Goal: Find specific page/section: Find specific page/section

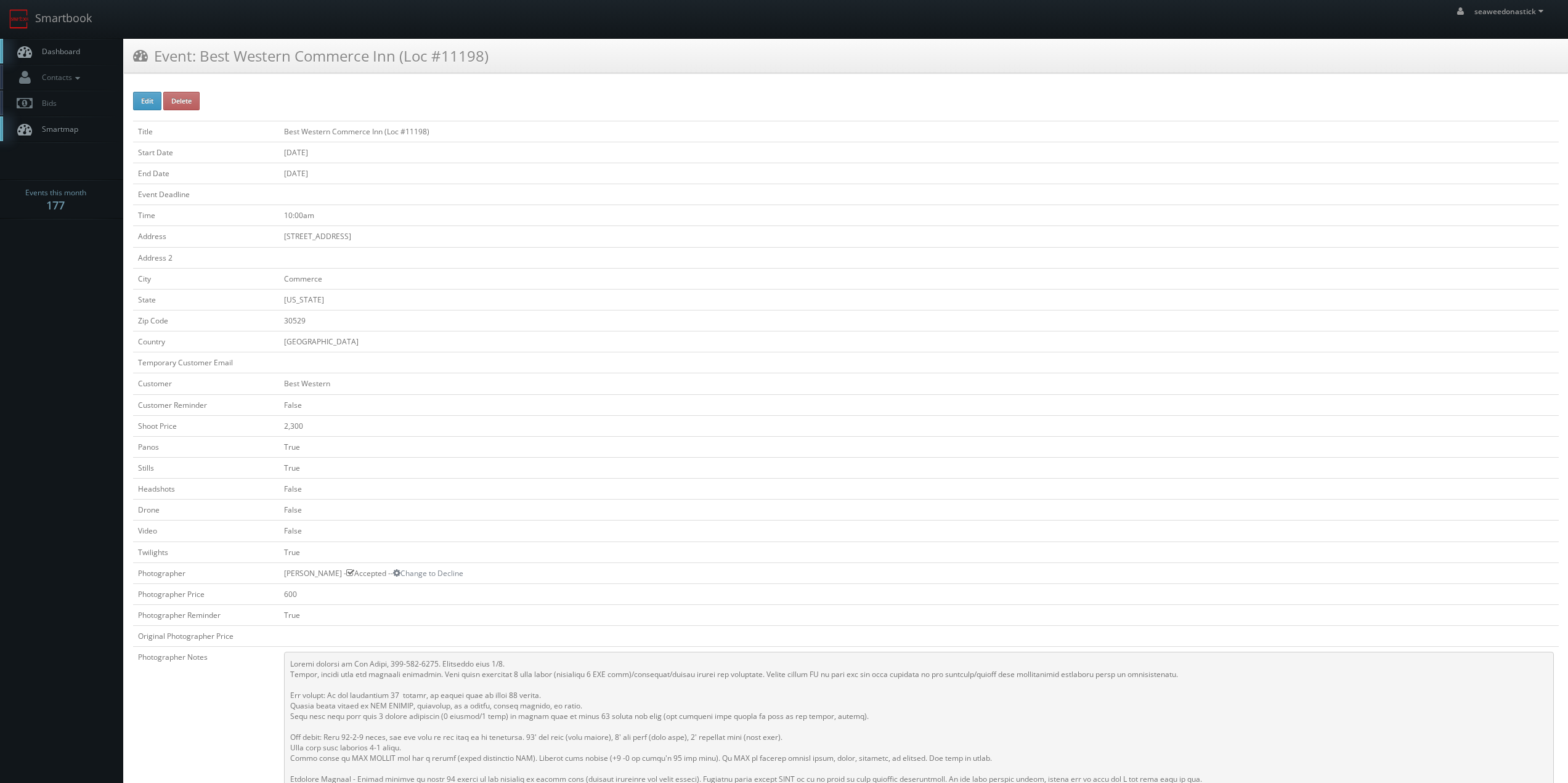
click at [88, 51] on link "Dashboard" at bounding box center [62, 52] width 123 height 25
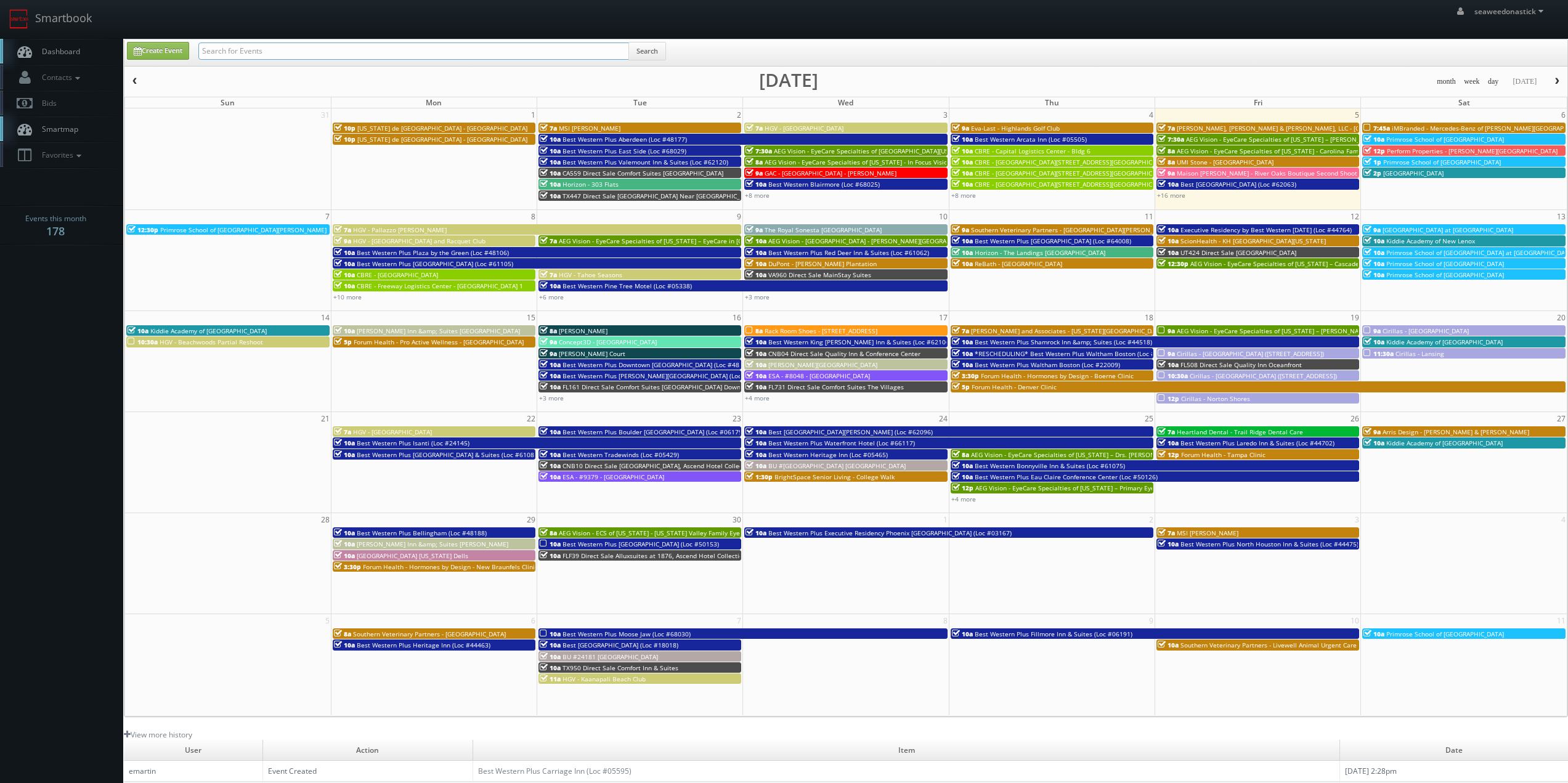
click at [223, 51] on input "text" at bounding box center [414, 51] width 431 height 17
paste input "Primrose School of Brookhaven"
type input "Primrose School of Brookhaven"
click at [643, 54] on button "Search" at bounding box center [647, 52] width 37 height 19
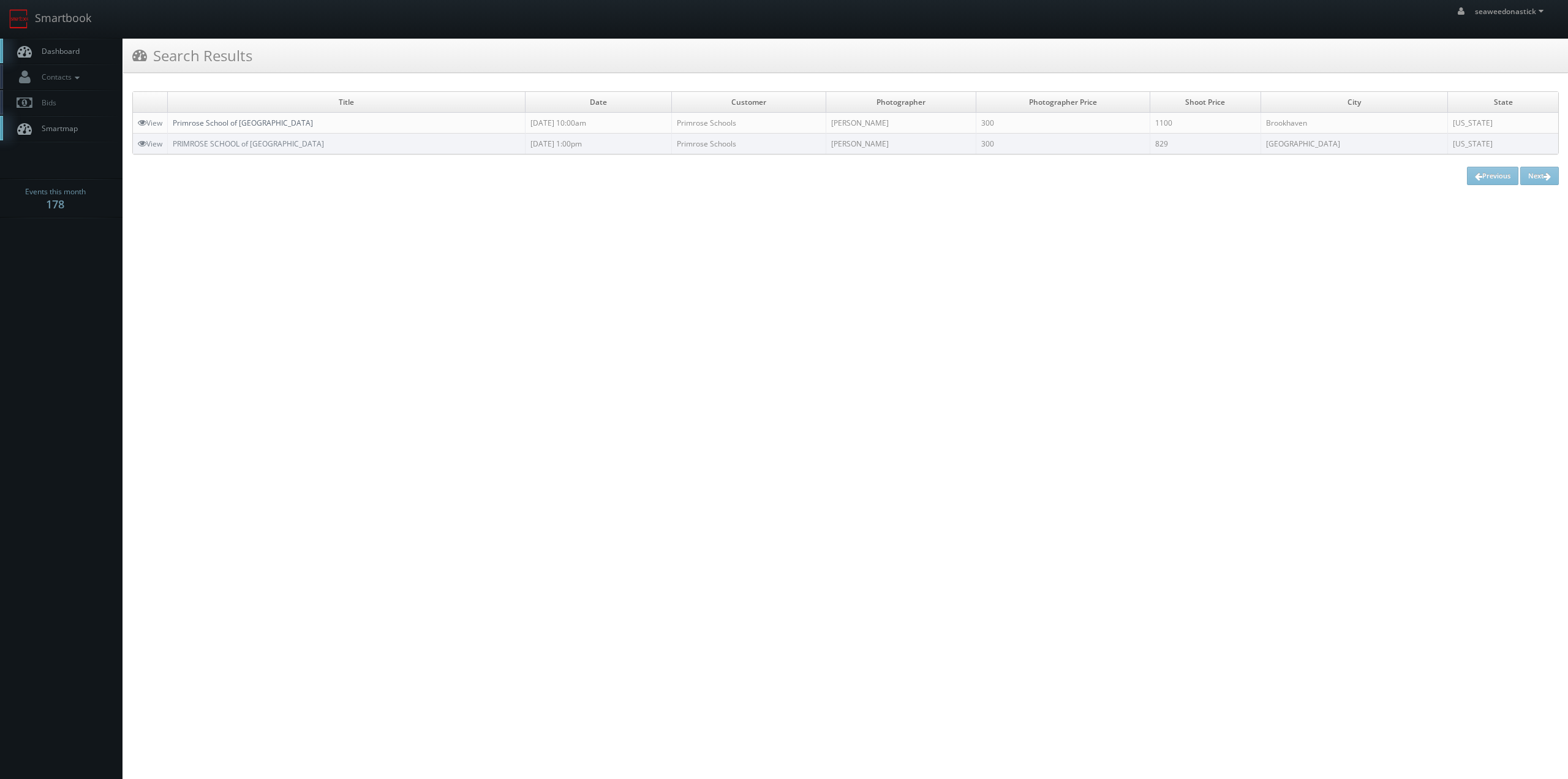
click at [246, 120] on link "Primrose School of Brookhaven" at bounding box center [243, 122] width 140 height 10
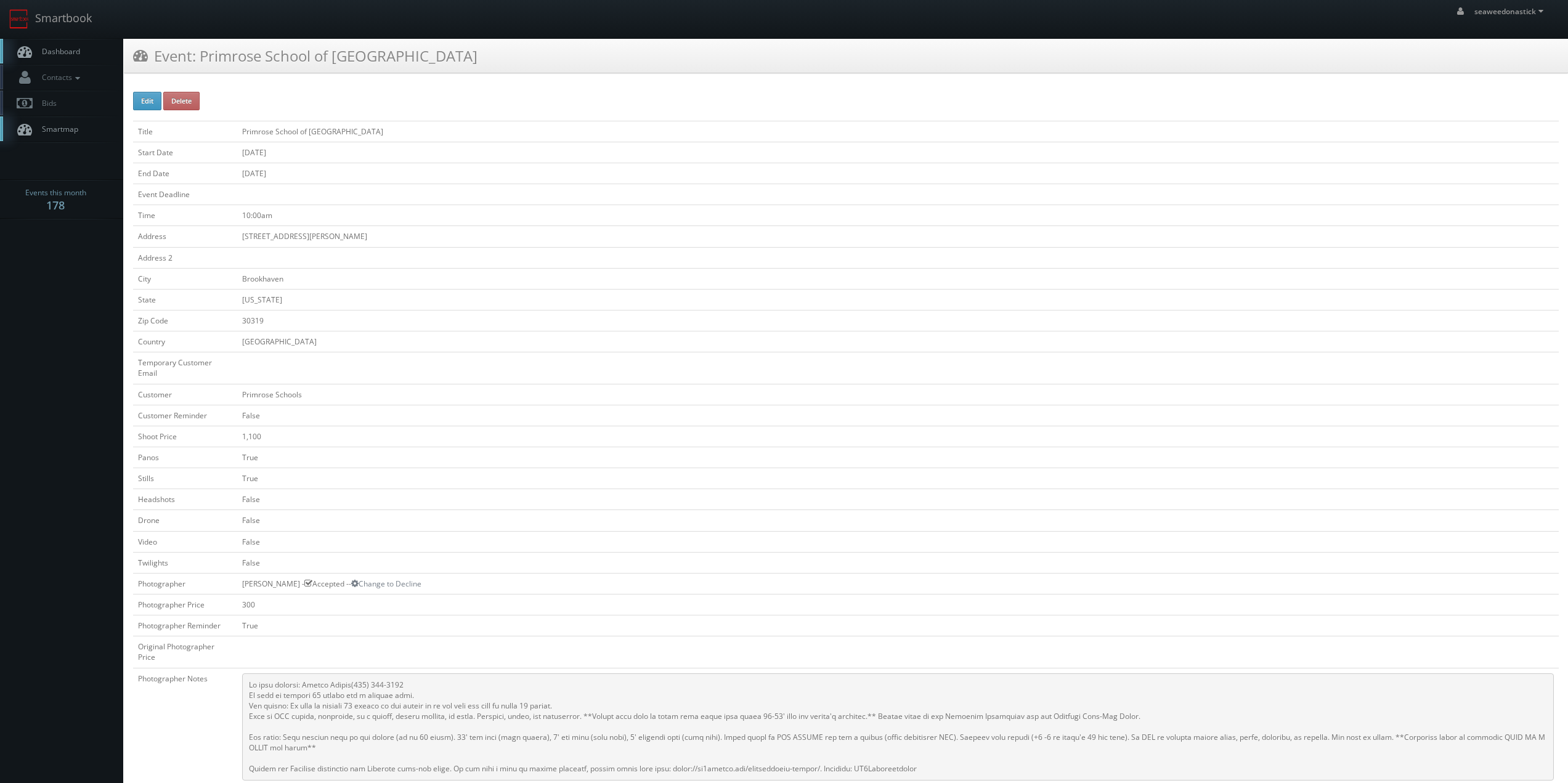
click at [79, 54] on span "Dashboard" at bounding box center [58, 51] width 45 height 10
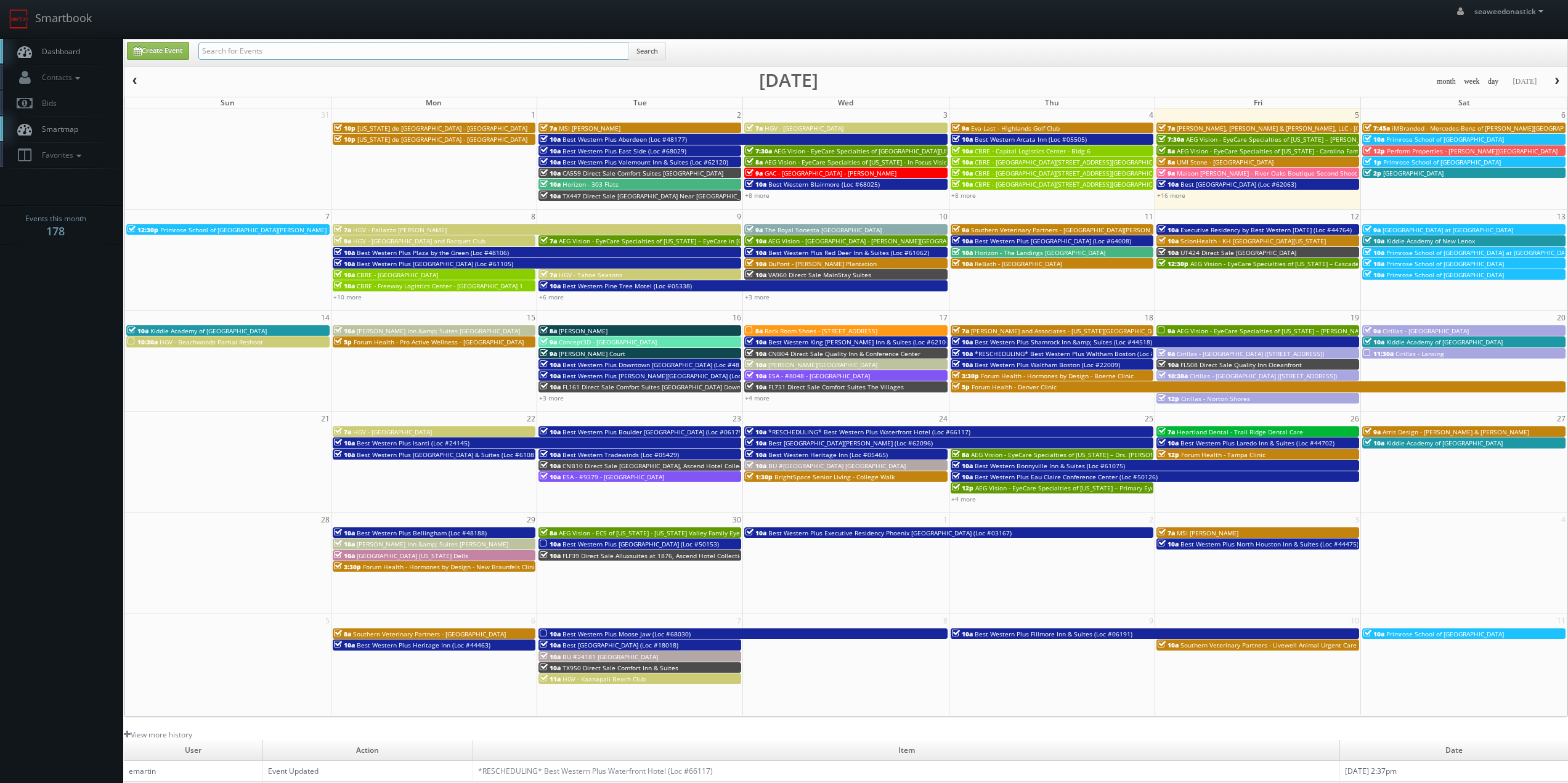
click at [262, 45] on input "text" at bounding box center [414, 51] width 431 height 17
paste input "Primrose School of Grapevine-Colleyville"
type input "Primrose School of Grapevine-Colleyville"
click at [640, 51] on button "Search" at bounding box center [647, 52] width 37 height 19
click at [311, 52] on input "Primrose School of Grapevine-Colleyville" at bounding box center [414, 51] width 431 height 17
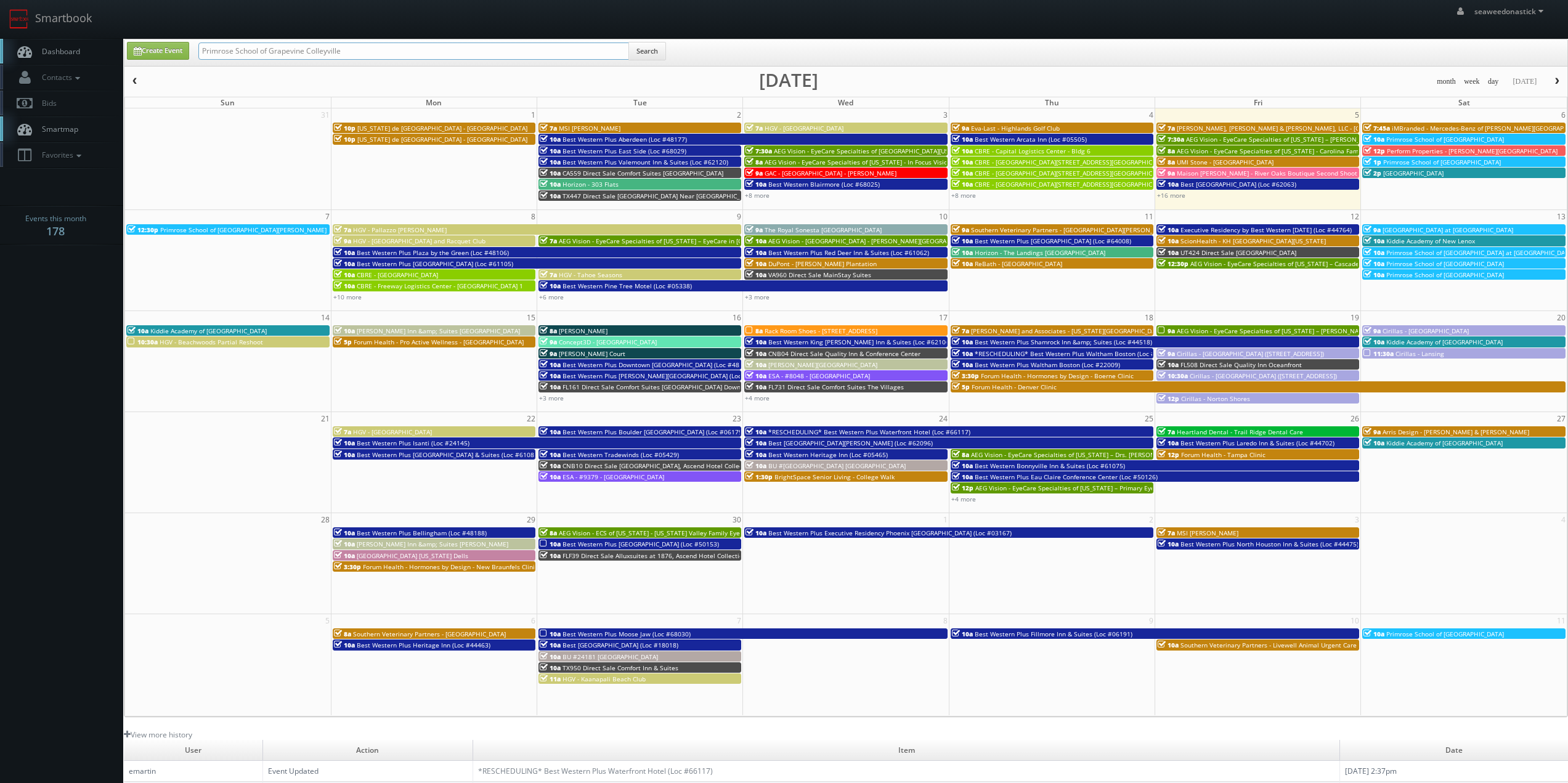
type input "Primrose School of Grapevine Colleyville"
click at [644, 54] on button "Search" at bounding box center [647, 52] width 37 height 19
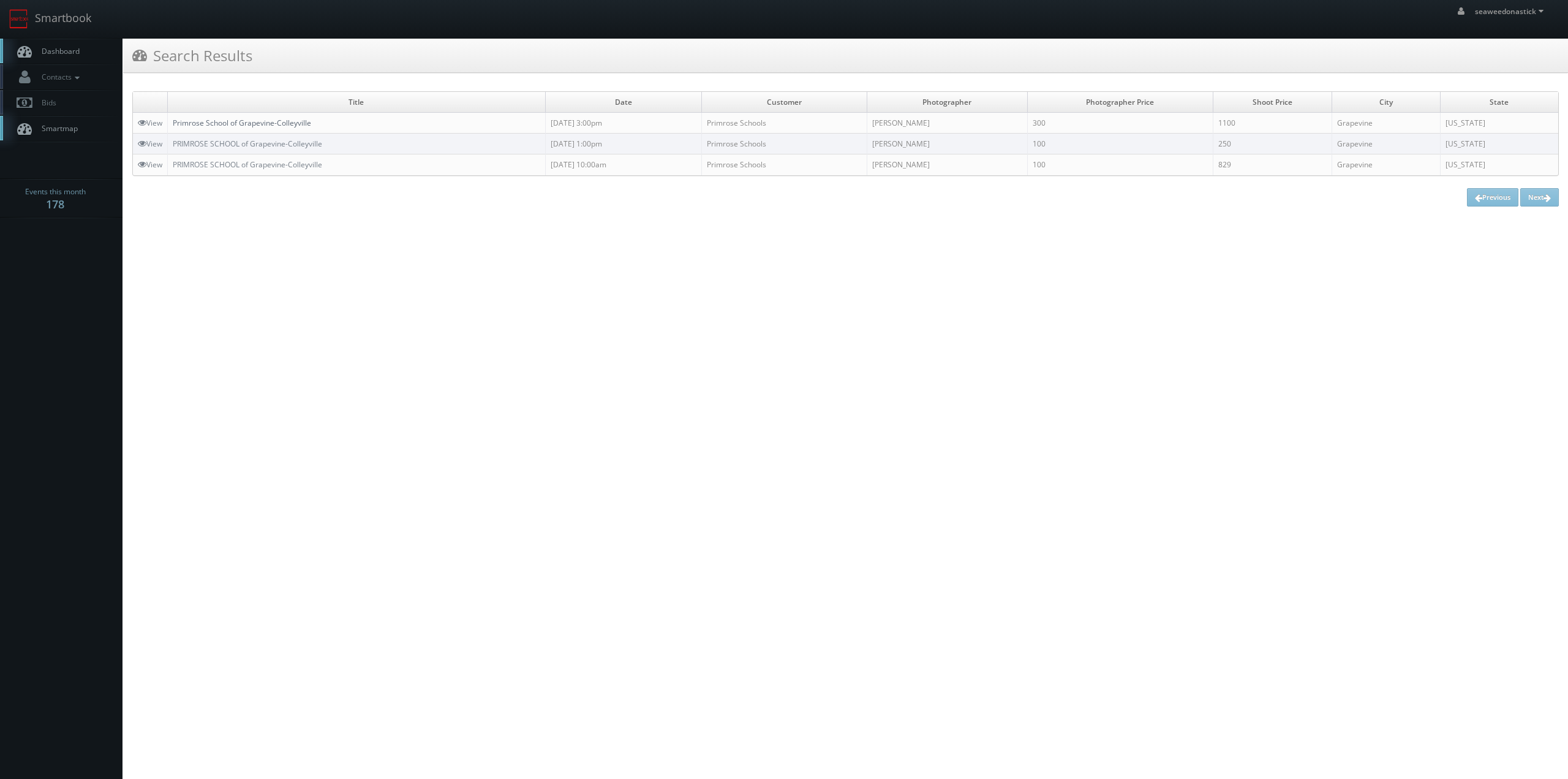
click at [278, 125] on link "Primrose School of Grapevine-Colleyville" at bounding box center [242, 122] width 138 height 10
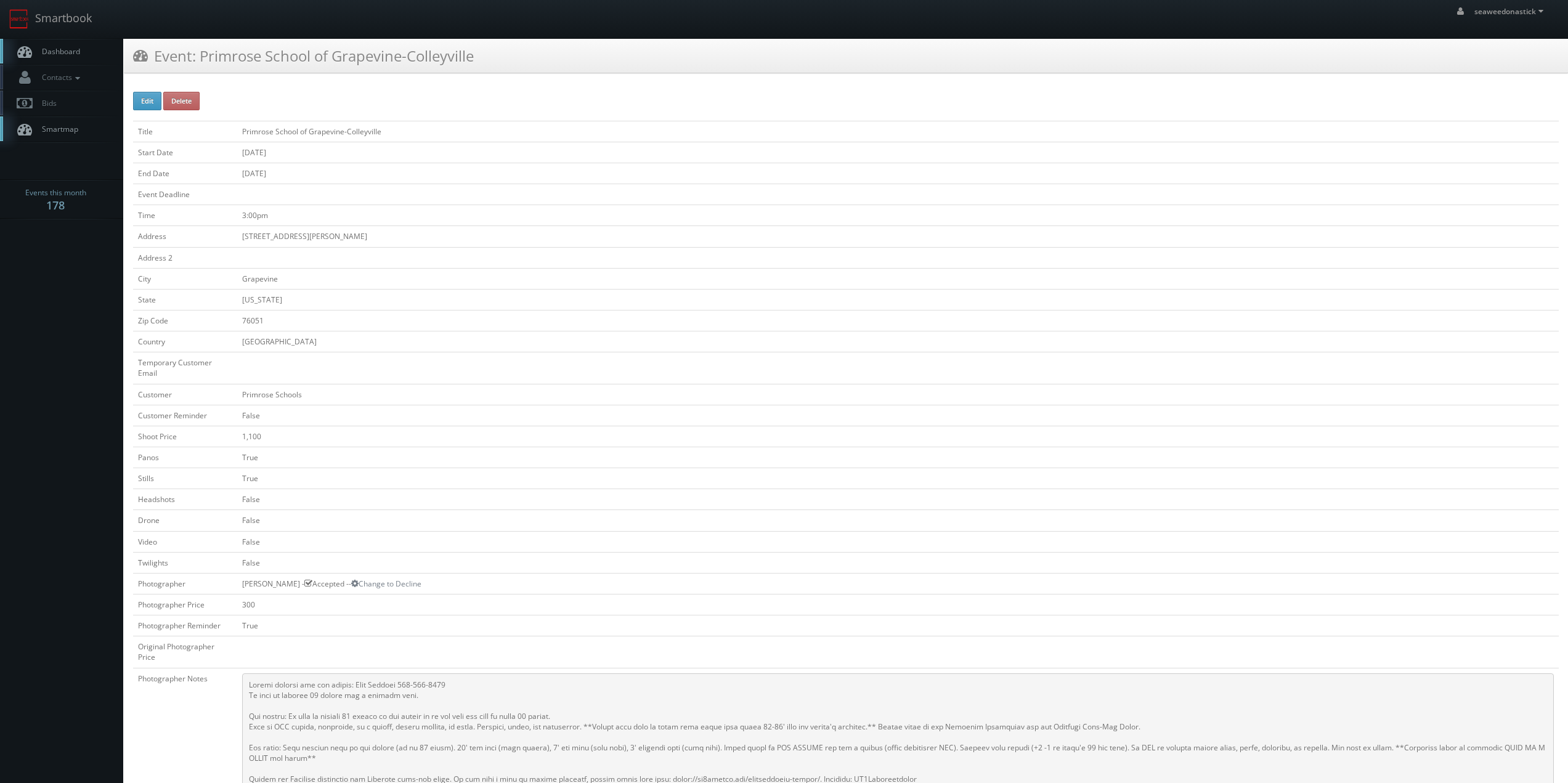
click at [80, 55] on span "Dashboard" at bounding box center [58, 51] width 45 height 10
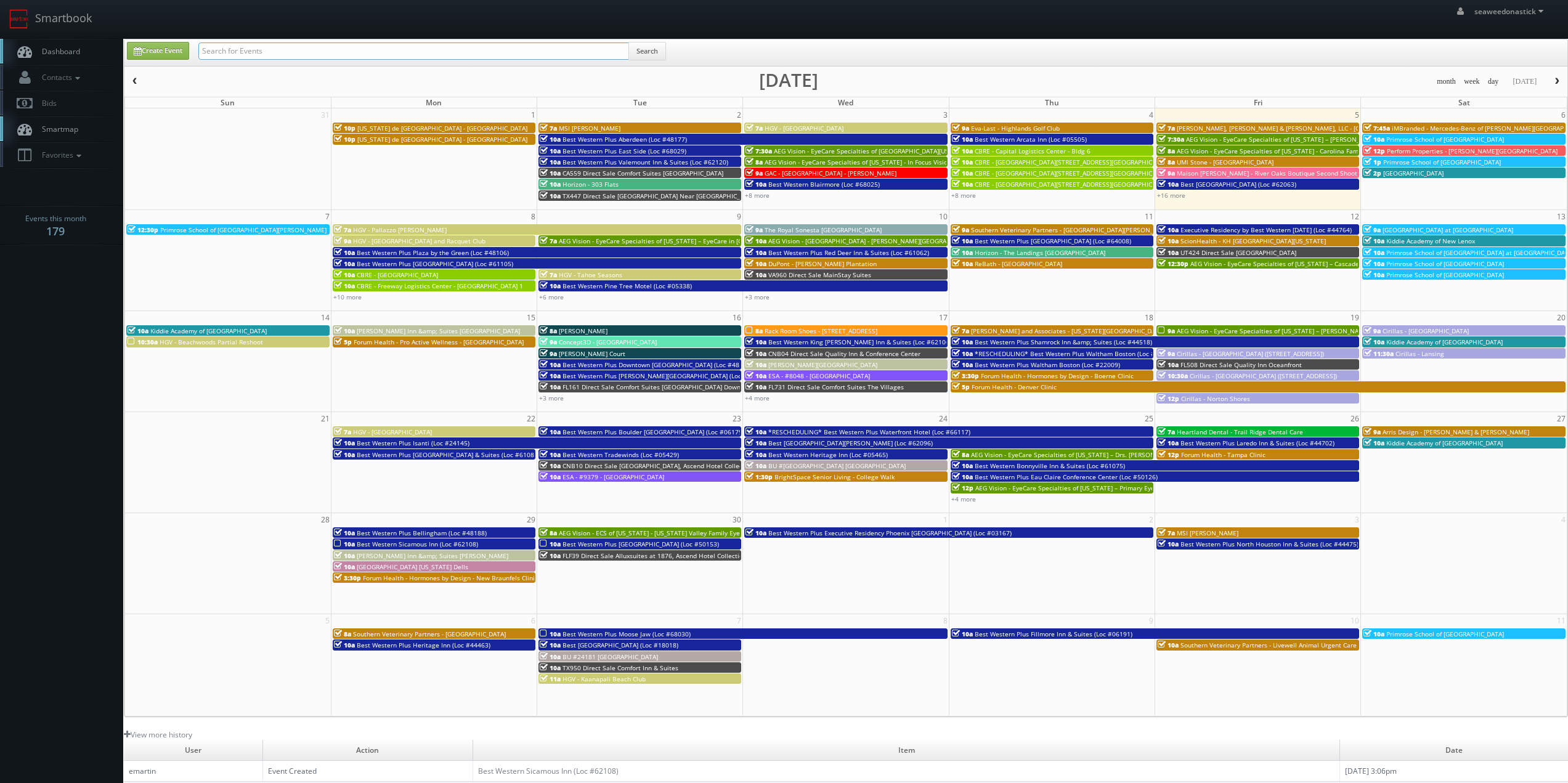
click at [321, 57] on input "text" at bounding box center [414, 51] width 431 height 17
paste input "Southern Veterinary Partners - Livewell Urgent Care of [GEOGRAPHIC_DATA]"
type input "Southern Veterinary Partners - Livewell Urgent Care of Shoreview"
click at [652, 51] on button "Search" at bounding box center [647, 52] width 37 height 19
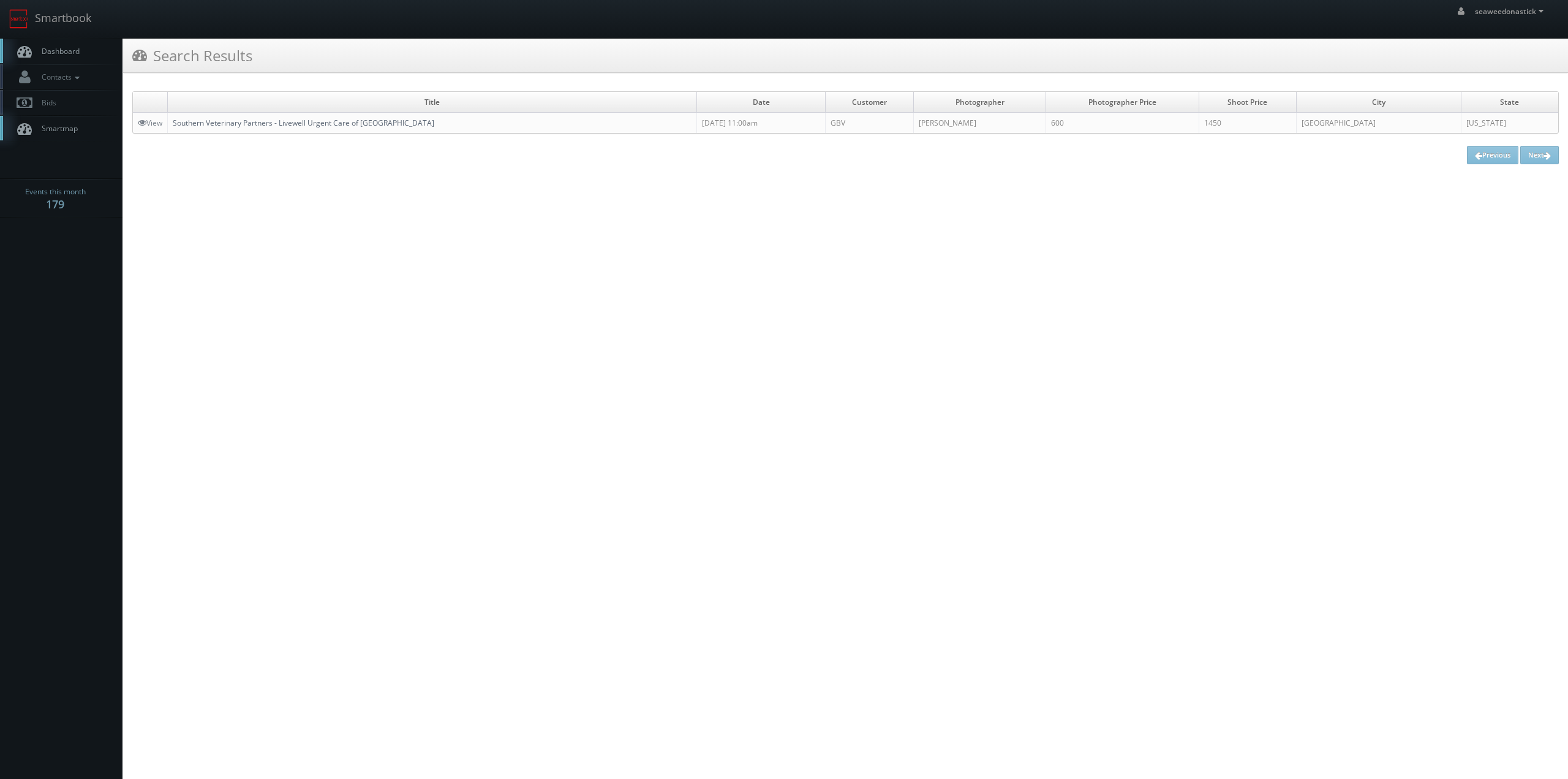
click at [331, 123] on link "Southern Veterinary Partners - Livewell Urgent Care of [GEOGRAPHIC_DATA]" at bounding box center [304, 122] width 262 height 10
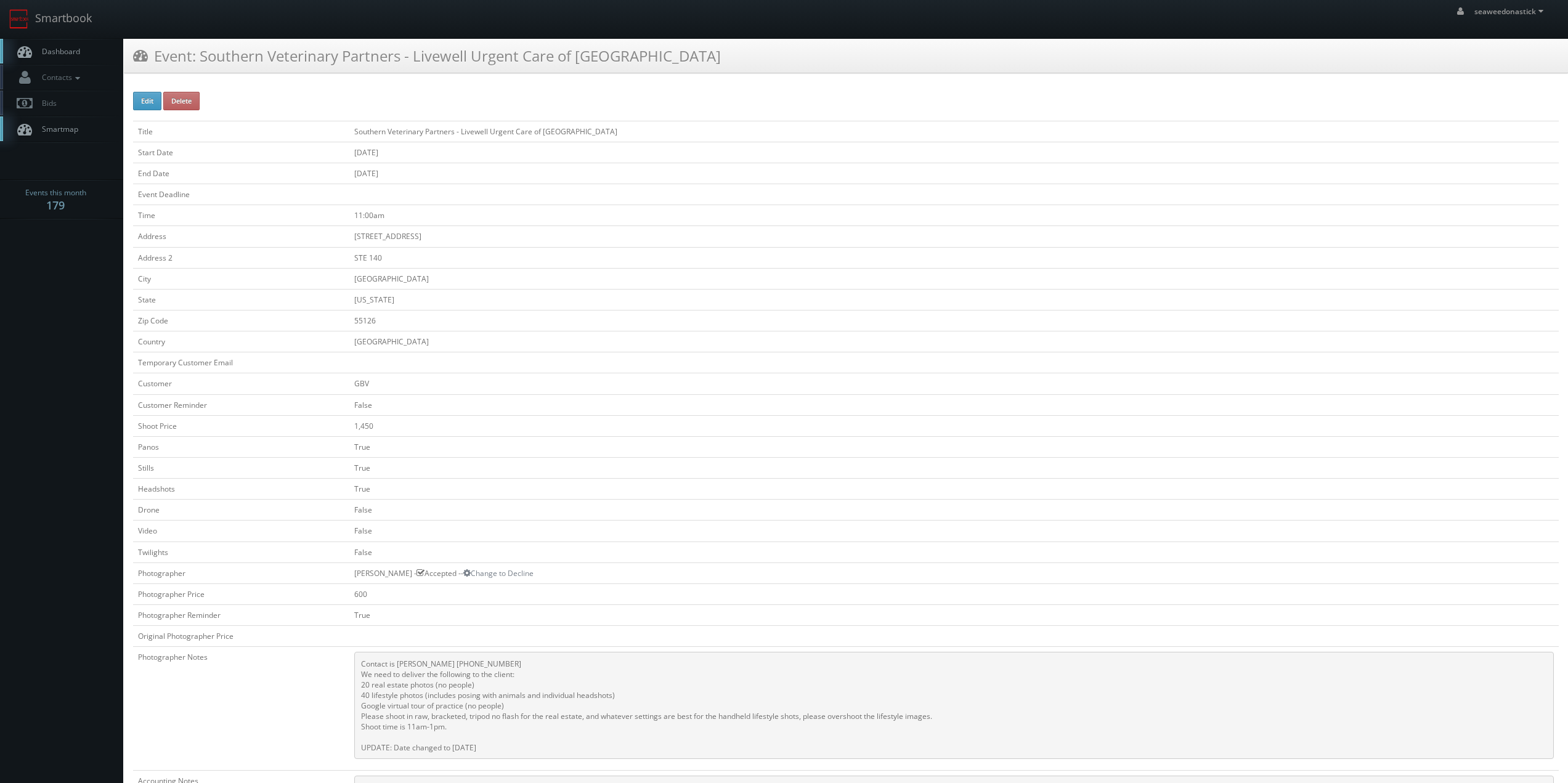
drag, startPoint x: 367, startPoint y: 101, endPoint x: 379, endPoint y: 102, distance: 12.0
click at [367, 101] on div "Edit Delete Title Southern Veterinary Partners - Livewell Urgent Care of [GEOGR…" at bounding box center [846, 593] width 1426 height 1002
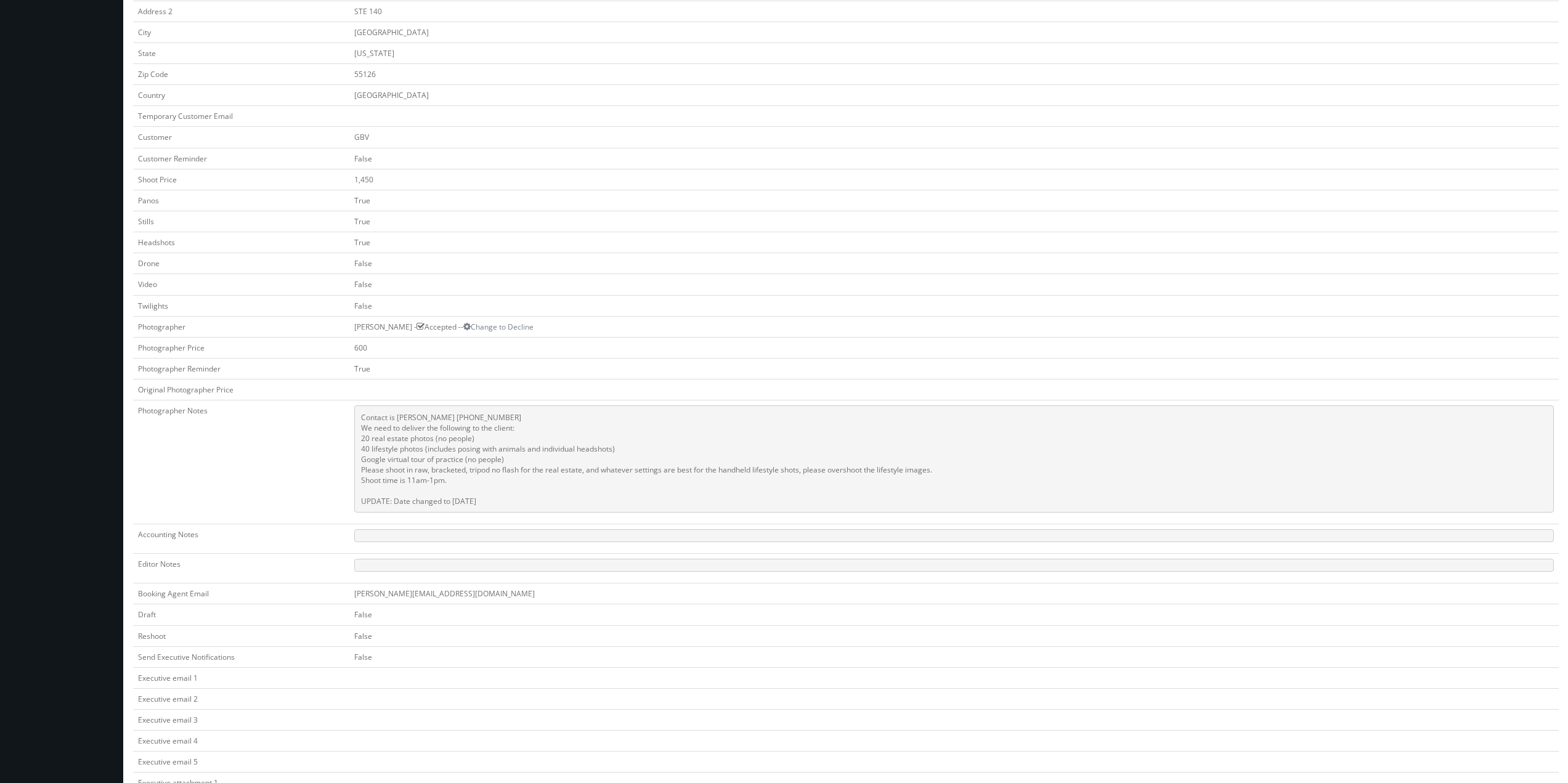
scroll to position [62, 0]
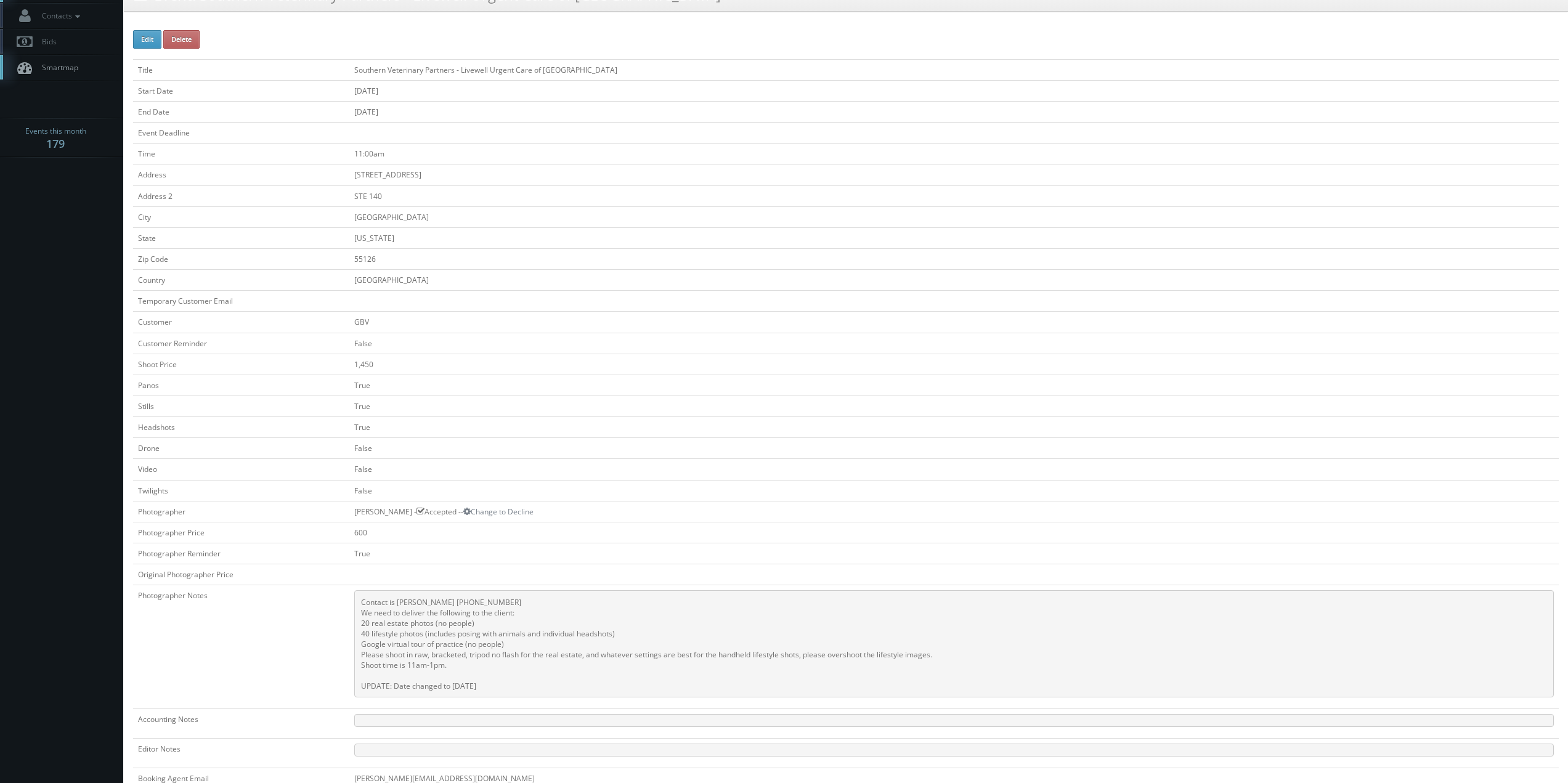
click at [516, 191] on td "STE 140" at bounding box center [953, 195] width 1210 height 21
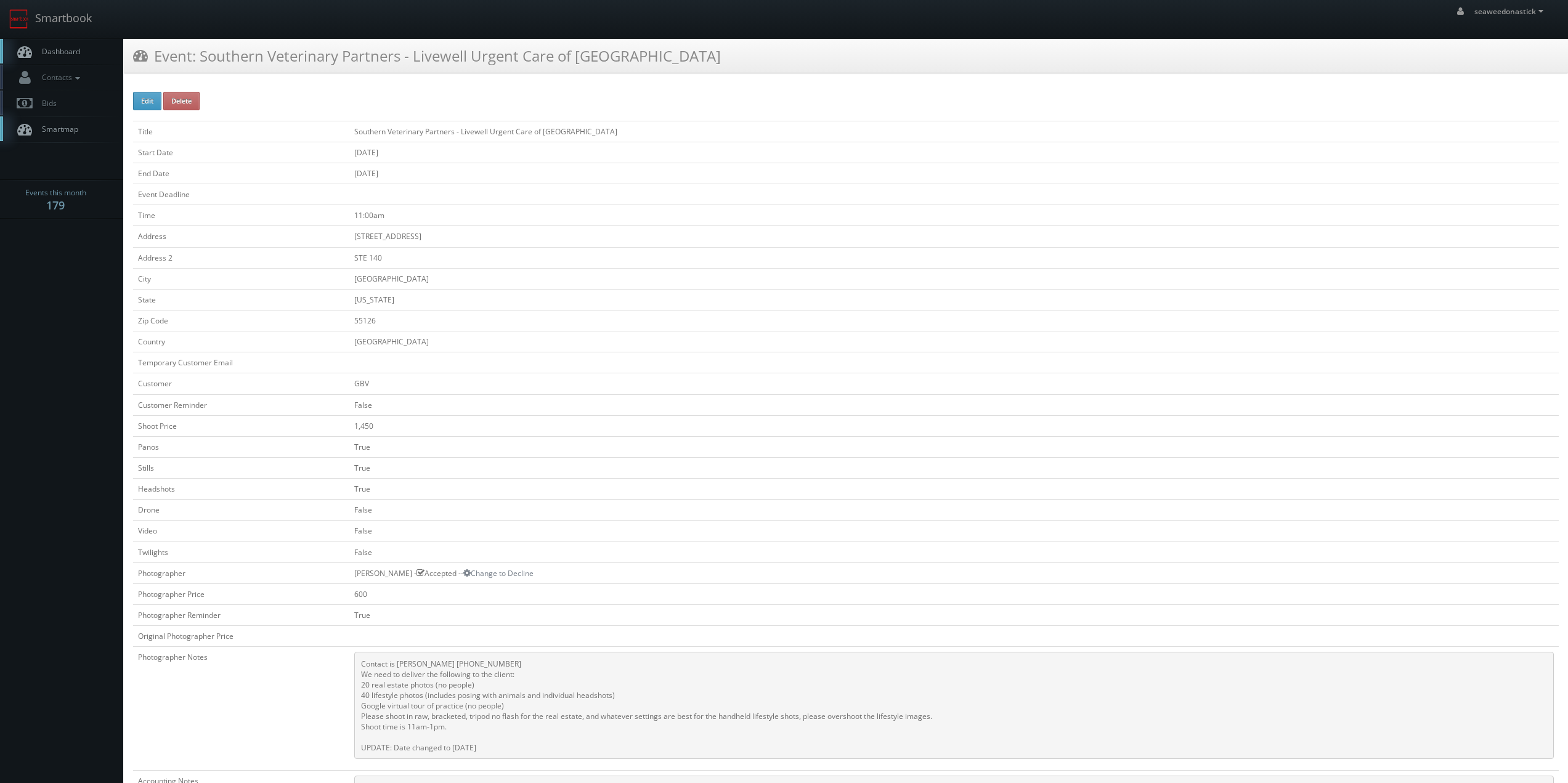
click at [522, 191] on td at bounding box center [953, 194] width 1210 height 21
click at [533, 222] on td "11:00am" at bounding box center [953, 215] width 1210 height 21
click at [68, 55] on span "Dashboard" at bounding box center [58, 51] width 45 height 10
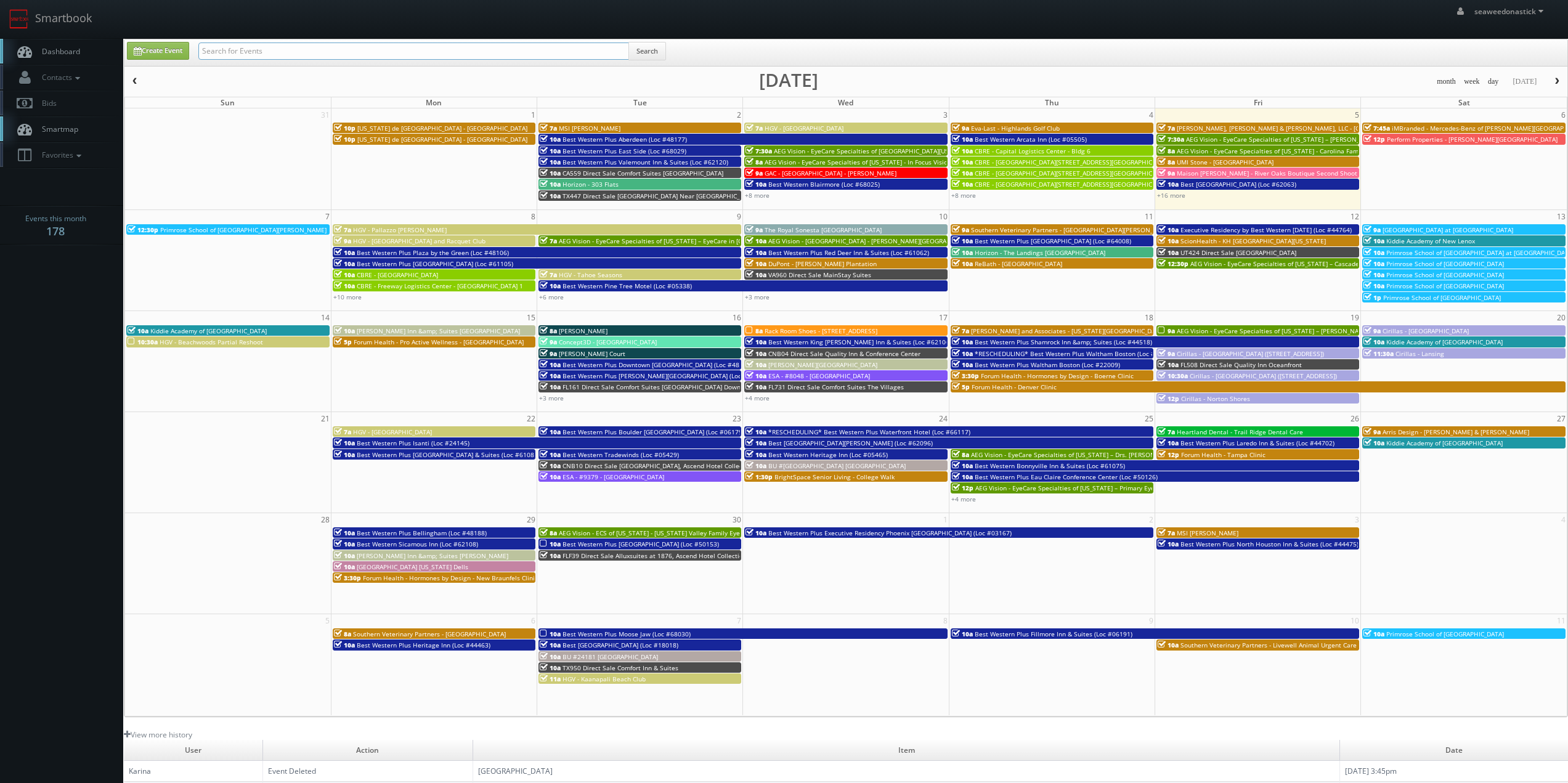
click at [230, 48] on input "text" at bounding box center [414, 51] width 431 height 17
paste input "(07-21-25) WI113 Direct Sale Sleep Inn & Suites"
drag, startPoint x: 242, startPoint y: 51, endPoint x: 59, endPoint y: 73, distance: 184.3
click at [59, 73] on body "Smartbook Toggle Side Navigation Toggle Top Navigation seaweedonastick seaweedo…" at bounding box center [784, 485] width 1568 height 970
type input "WI113 Direct Sale Sleep Inn & Suites"
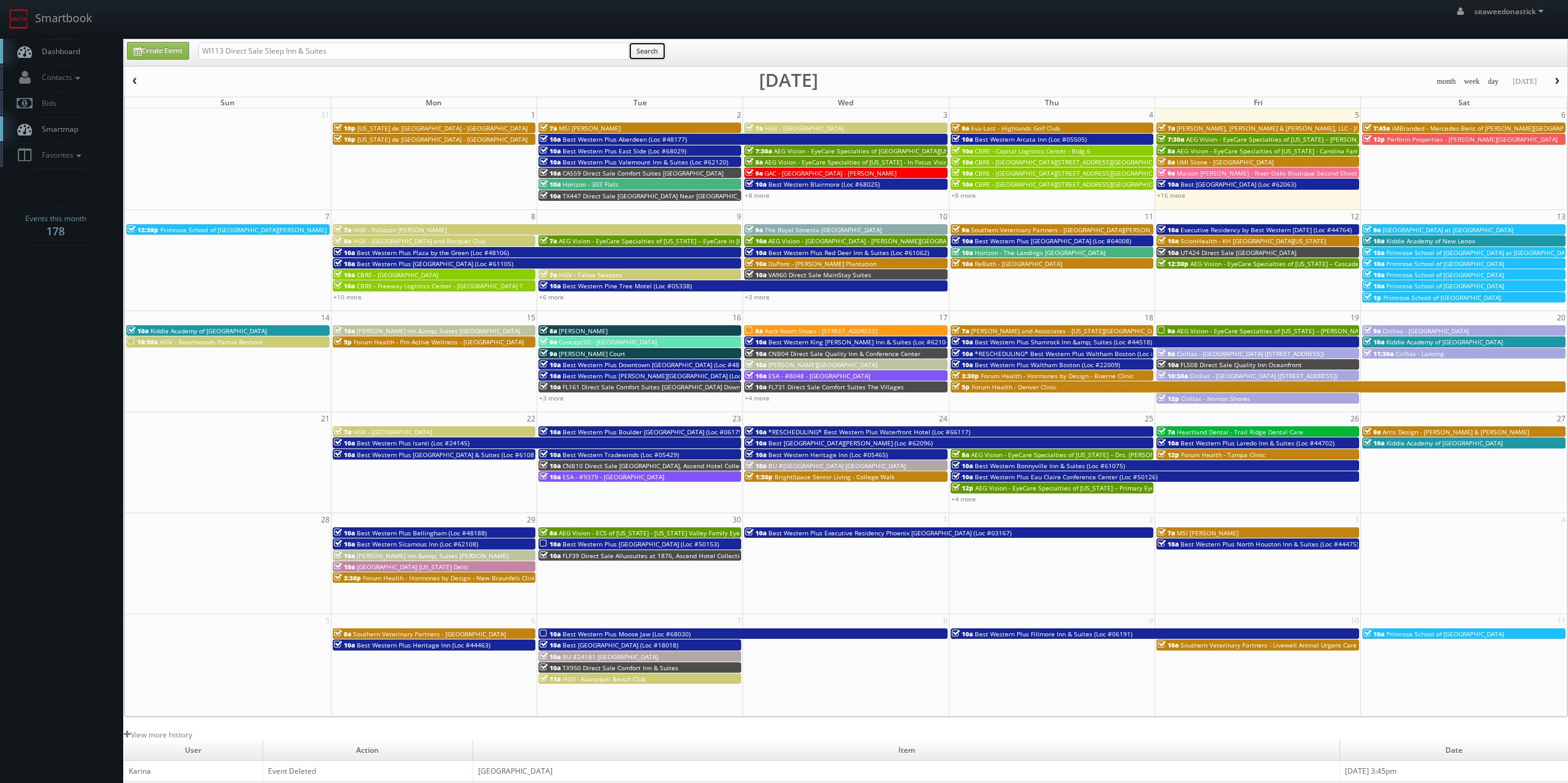
click at [641, 49] on button "Search" at bounding box center [647, 52] width 37 height 19
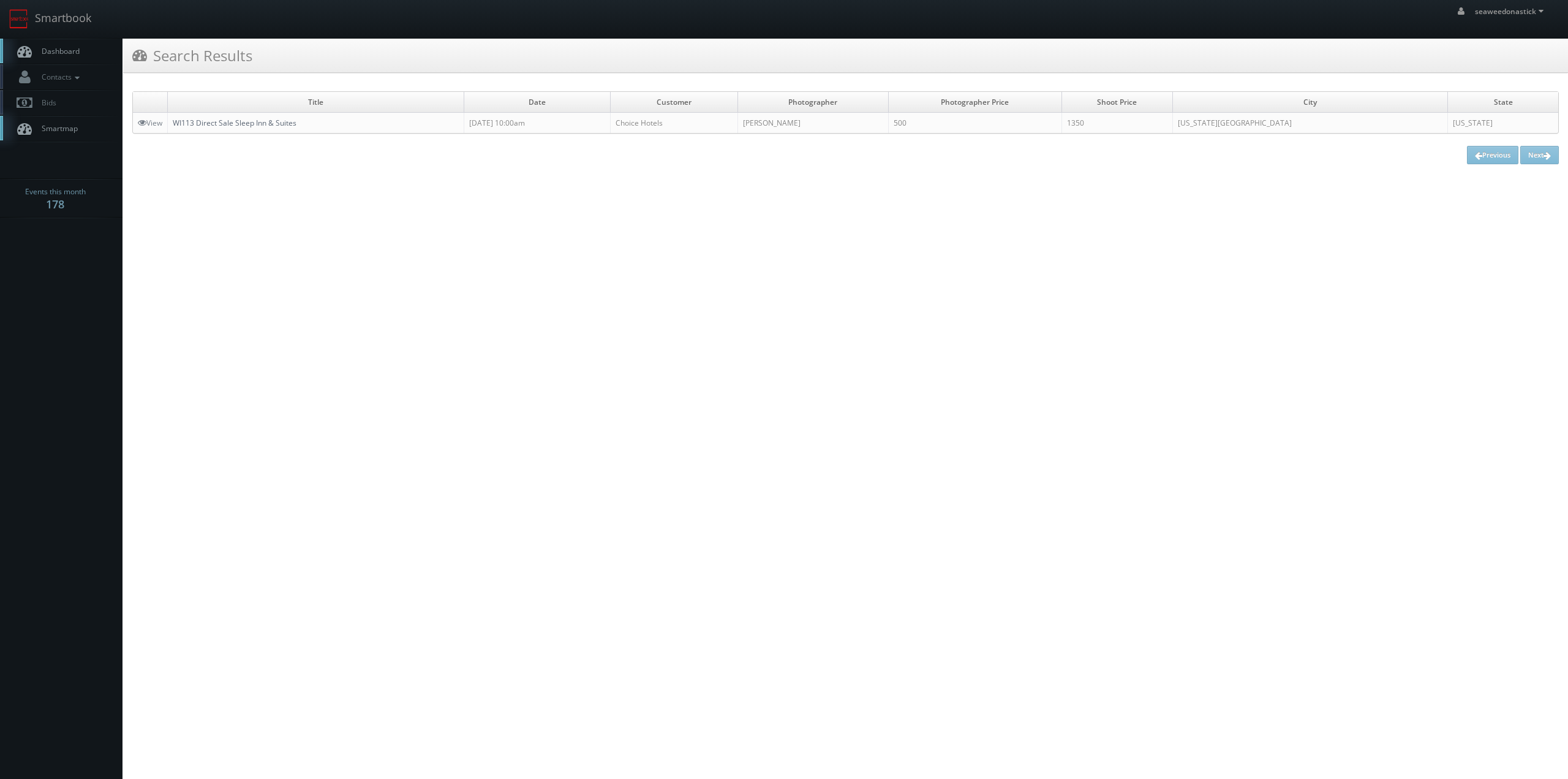
click at [216, 122] on link "WI113 Direct Sale Sleep Inn & Suites" at bounding box center [234, 122] width 123 height 10
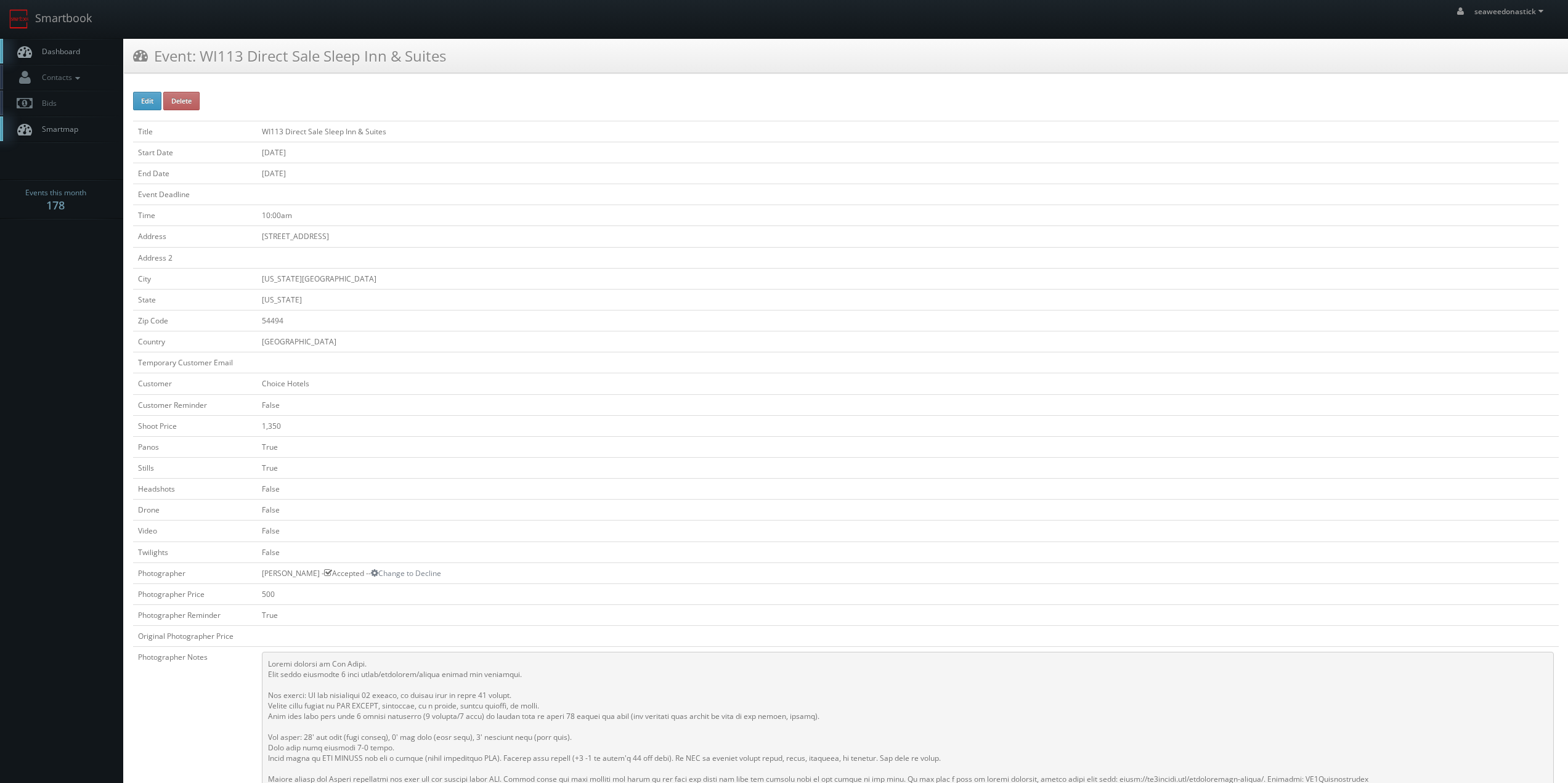
drag, startPoint x: 260, startPoint y: 238, endPoint x: 368, endPoint y: 237, distance: 108.0
click at [368, 237] on td "[STREET_ADDRESS]" at bounding box center [907, 237] width 1302 height 21
copy td "[STREET_ADDRESS]"
click at [501, 221] on td "10:00am" at bounding box center [907, 215] width 1302 height 21
